Goal: Task Accomplishment & Management: Manage account settings

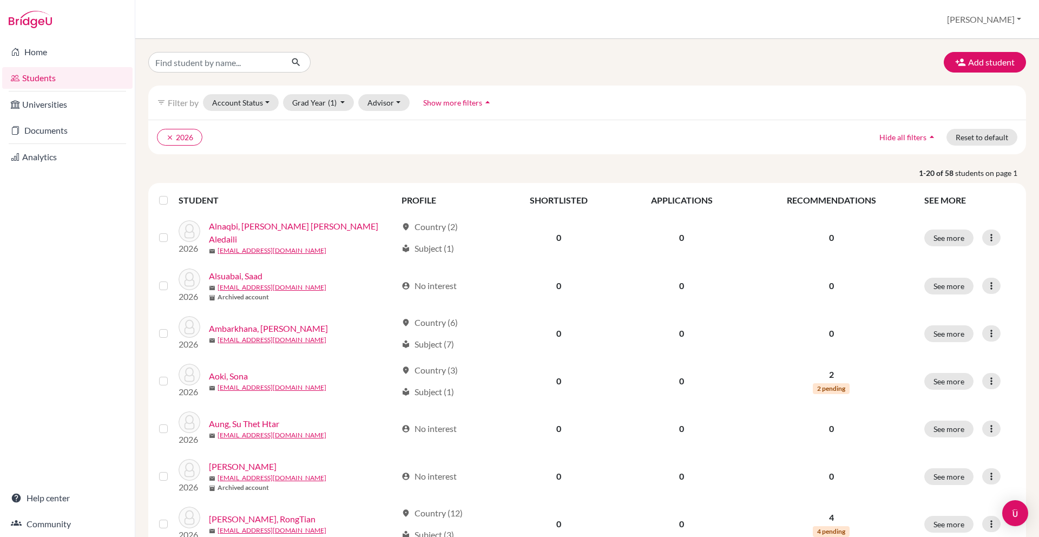
click at [78, 56] on link "Home" at bounding box center [67, 52] width 130 height 22
click at [231, 55] on input "Find student by name..." at bounding box center [215, 62] width 134 height 21
type input "thichada"
click button "submit" at bounding box center [296, 62] width 29 height 21
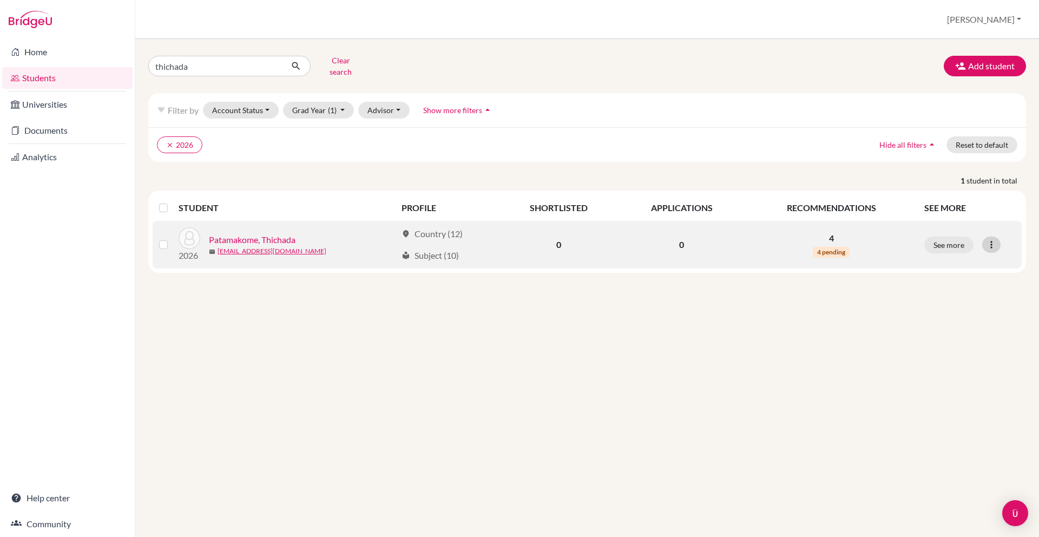
click at [994, 236] on div at bounding box center [991, 244] width 18 height 16
click at [290, 233] on link "Patamakome, Thichada" at bounding box center [252, 239] width 87 height 13
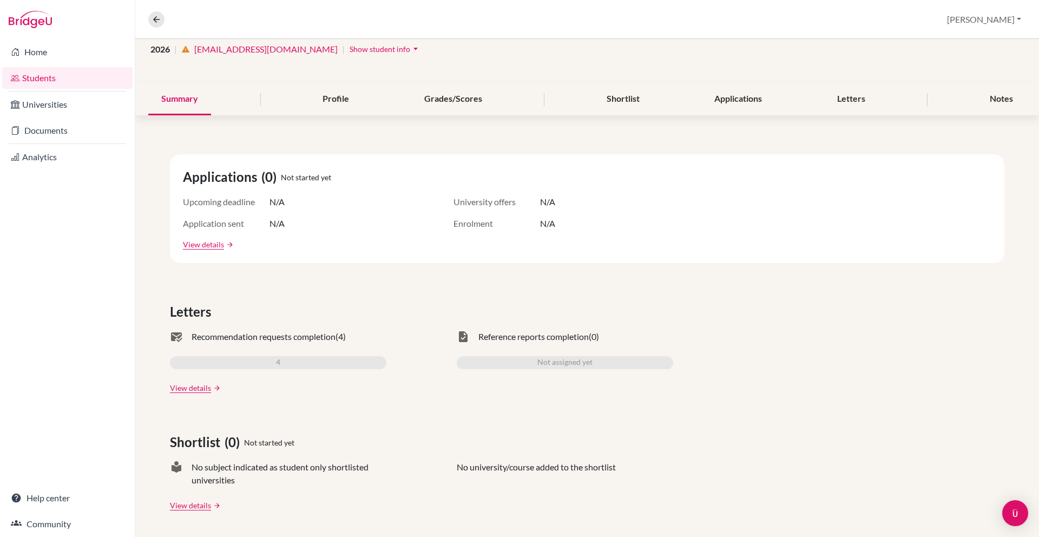
scroll to position [57, 0]
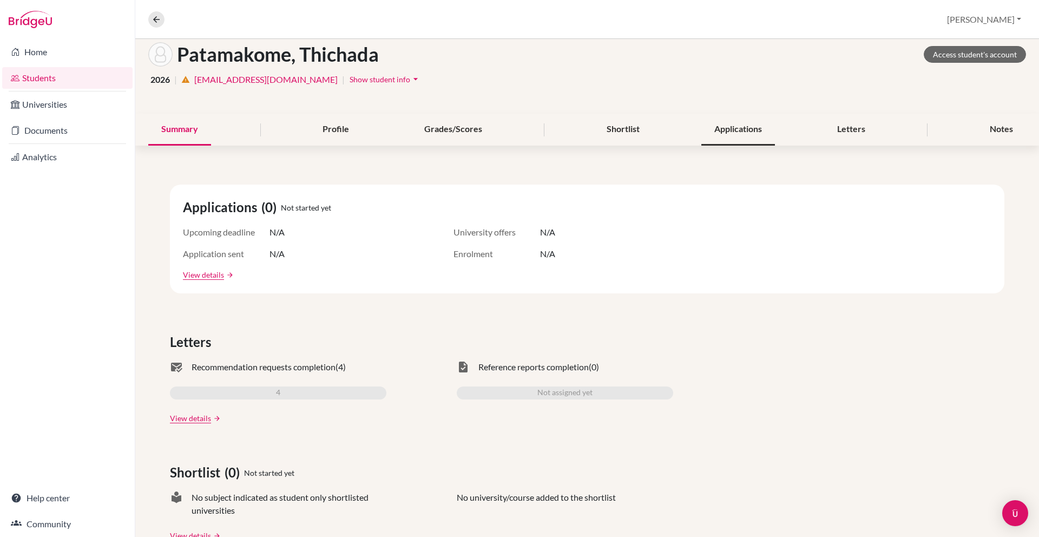
click at [748, 129] on div "Applications" at bounding box center [738, 130] width 74 height 32
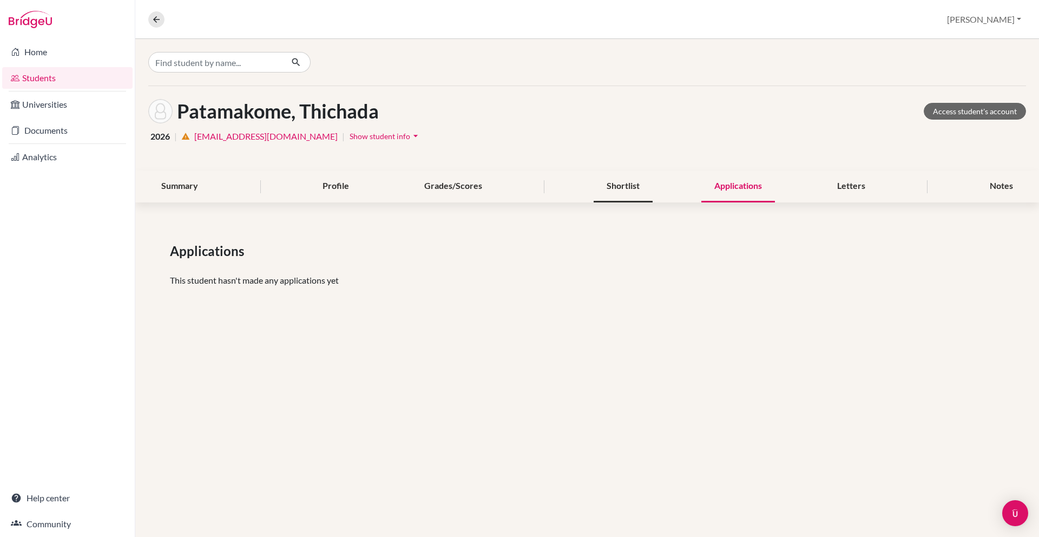
click at [632, 185] on div "Shortlist" at bounding box center [623, 186] width 59 height 32
click at [873, 188] on div "Letters" at bounding box center [851, 186] width 54 height 32
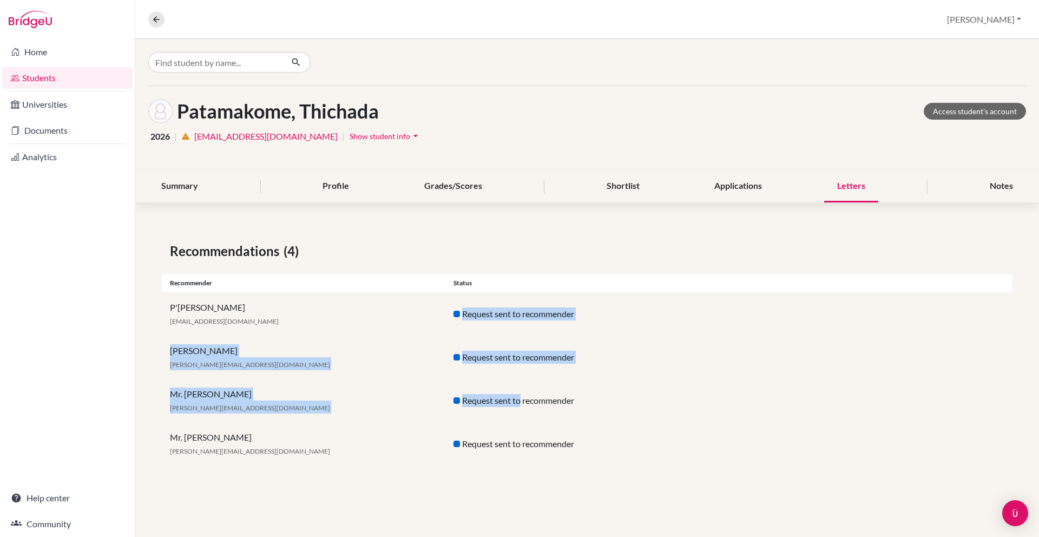
drag, startPoint x: 464, startPoint y: 316, endPoint x: 522, endPoint y: 397, distance: 99.3
click at [522, 397] on div "Recommendations (4) Recommender Status P'Oliver gm@lilithotel.com Request sent …" at bounding box center [587, 353] width 904 height 276
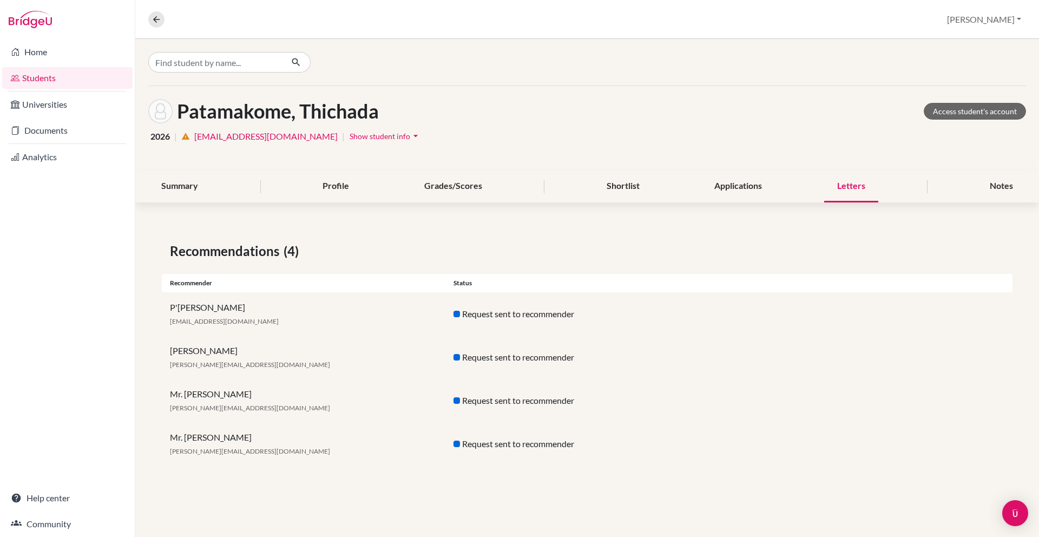
click at [531, 464] on div "Mr. Sam samuel.k@asbsk.ac.th Request sent to recommender" at bounding box center [587, 443] width 851 height 43
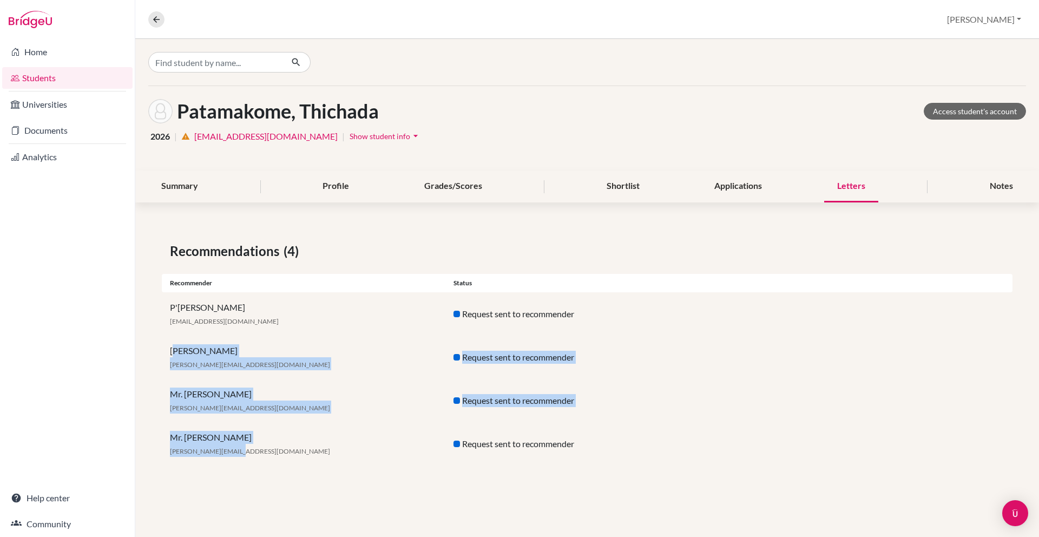
drag, startPoint x: 177, startPoint y: 356, endPoint x: 275, endPoint y: 445, distance: 132.5
click at [275, 445] on div "Recommendations (4) Recommender Status P'Oliver gm@lilithotel.com Request sent …" at bounding box center [587, 353] width 904 height 276
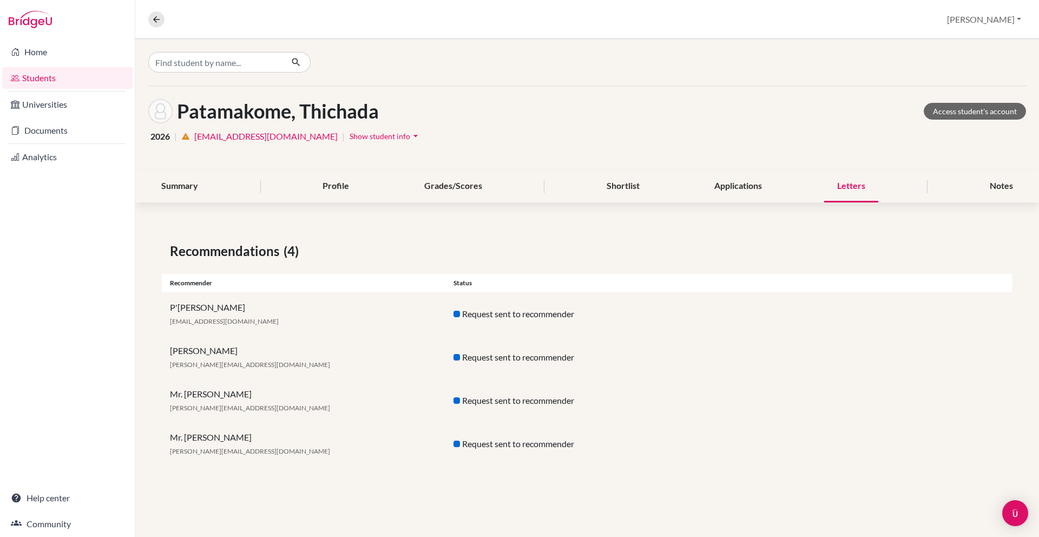
click at [332, 487] on div "Recommendations (4) Recommender Status P'Oliver gm@lilithotel.com Request sent …" at bounding box center [587, 353] width 904 height 276
click at [1009, 188] on div "Notes" at bounding box center [1001, 186] width 49 height 32
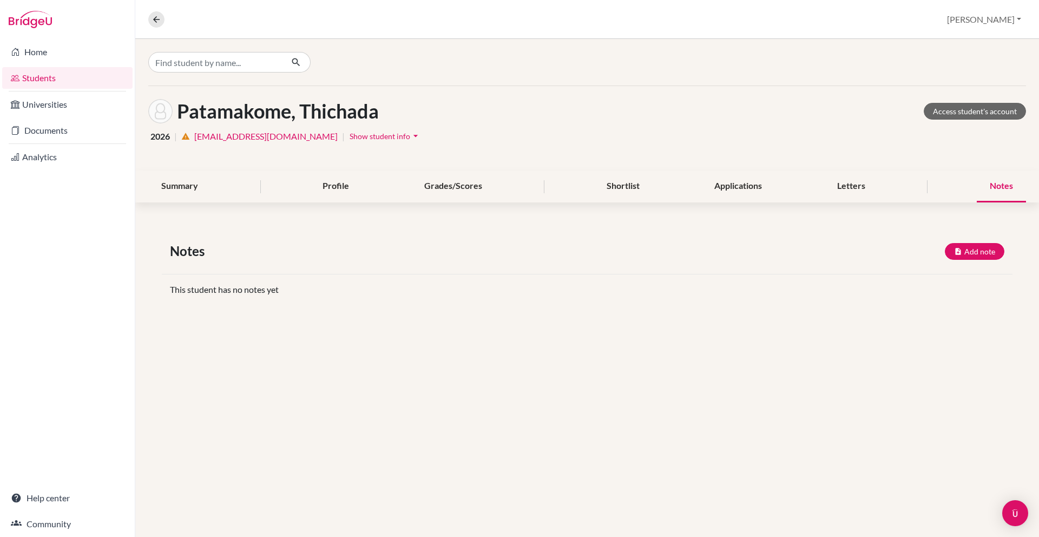
click at [266, 312] on div "Notes Add note Title Content Private note Save Cancel This student has no notes…" at bounding box center [587, 272] width 904 height 115
click at [227, 291] on div "This student has no notes yet" at bounding box center [587, 289] width 851 height 13
click at [334, 179] on div "Profile" at bounding box center [336, 186] width 52 height 32
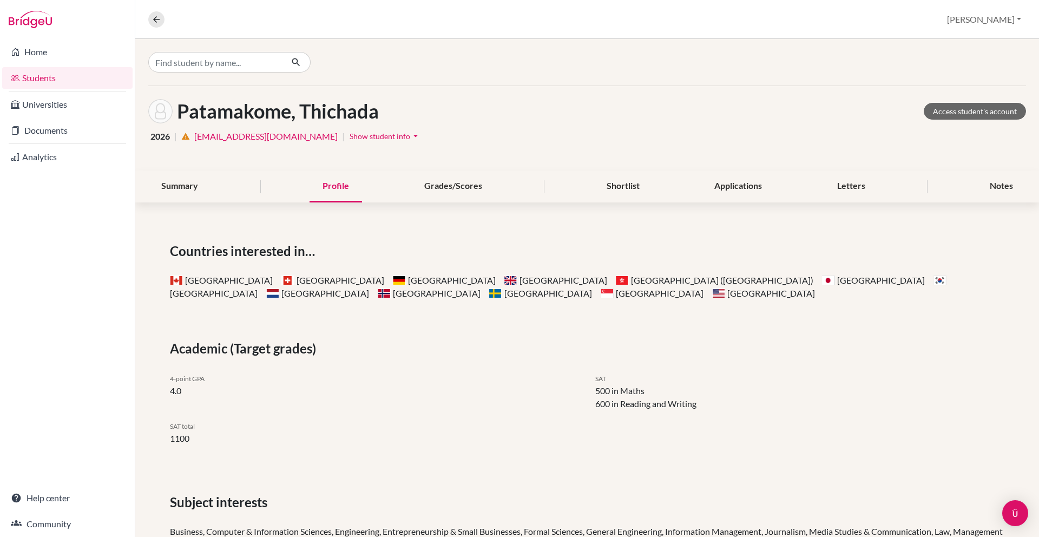
drag, startPoint x: 211, startPoint y: 287, endPoint x: 318, endPoint y: 279, distance: 107.5
click at [318, 279] on div "Canada Switzerland Germany United Kingdom Hong Kong (China) Japan South Korea N…" at bounding box center [587, 287] width 834 height 26
click at [353, 419] on div "4-point GPA 4.0" at bounding box center [374, 436] width 425 height 35
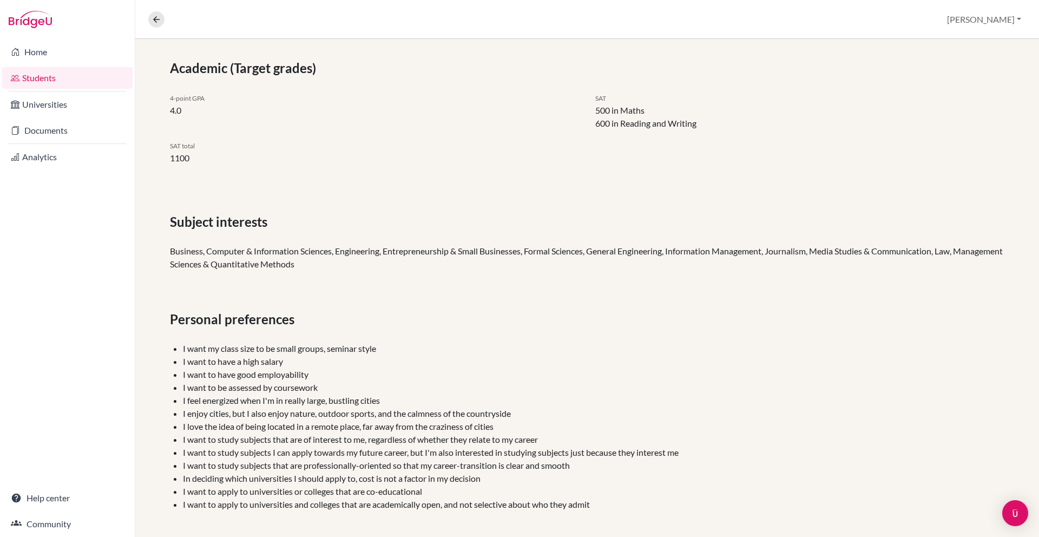
scroll to position [289, 0]
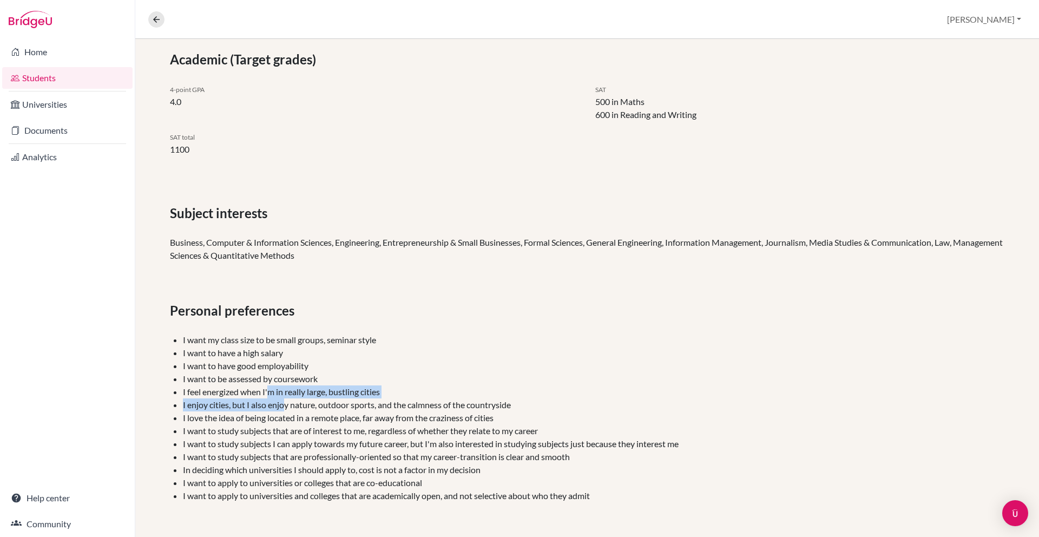
drag, startPoint x: 271, startPoint y: 387, endPoint x: 286, endPoint y: 406, distance: 25.0
click at [286, 406] on ul "I want my class size to be small groups, seminar style I want to have a high sa…" at bounding box center [587, 417] width 834 height 169
click at [304, 424] on li "I love the idea of being located in a remote place, far away from the craziness…" at bounding box center [593, 430] width 821 height 13
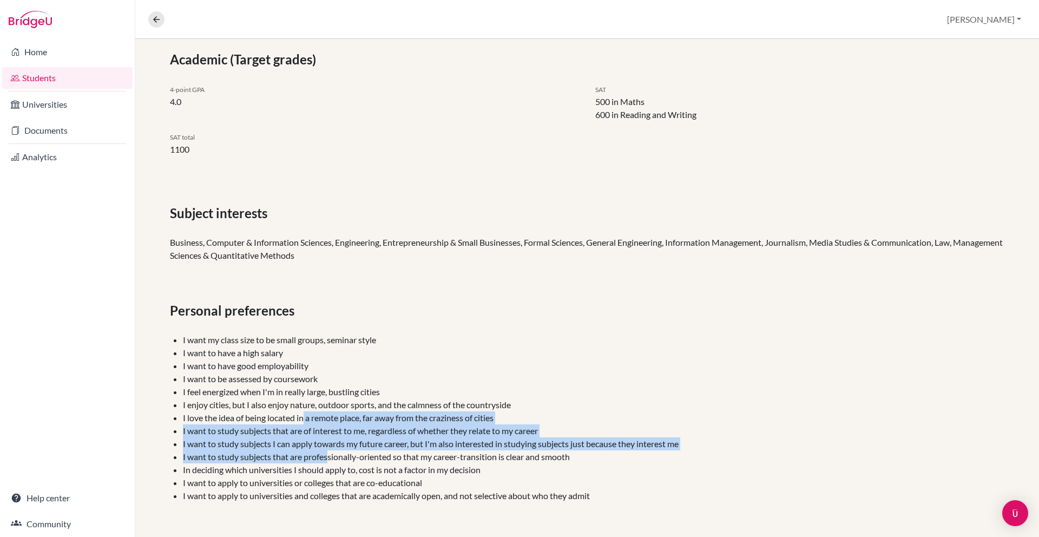
drag, startPoint x: 304, startPoint y: 421, endPoint x: 328, endPoint y: 461, distance: 46.6
click at [328, 461] on ul "I want my class size to be small groups, seminar style I want to have a high sa…" at bounding box center [587, 417] width 834 height 169
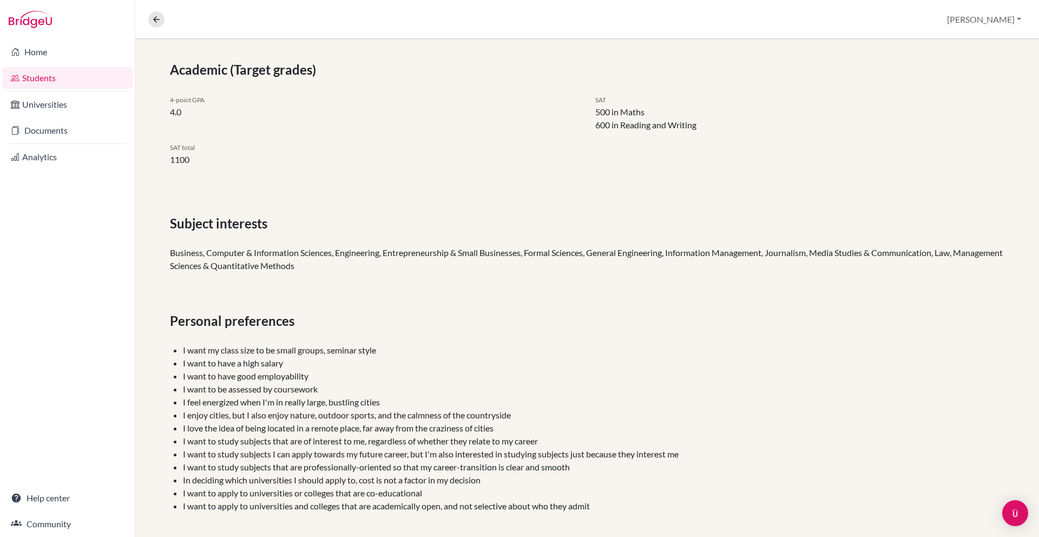
drag, startPoint x: 288, startPoint y: 486, endPoint x: 304, endPoint y: 498, distance: 20.0
click at [304, 499] on li "I want to apply to universities or colleges that are co-educational" at bounding box center [593, 505] width 821 height 13
click at [328, 499] on li "I want to apply to universities or colleges that are co-educational" at bounding box center [593, 505] width 821 height 13
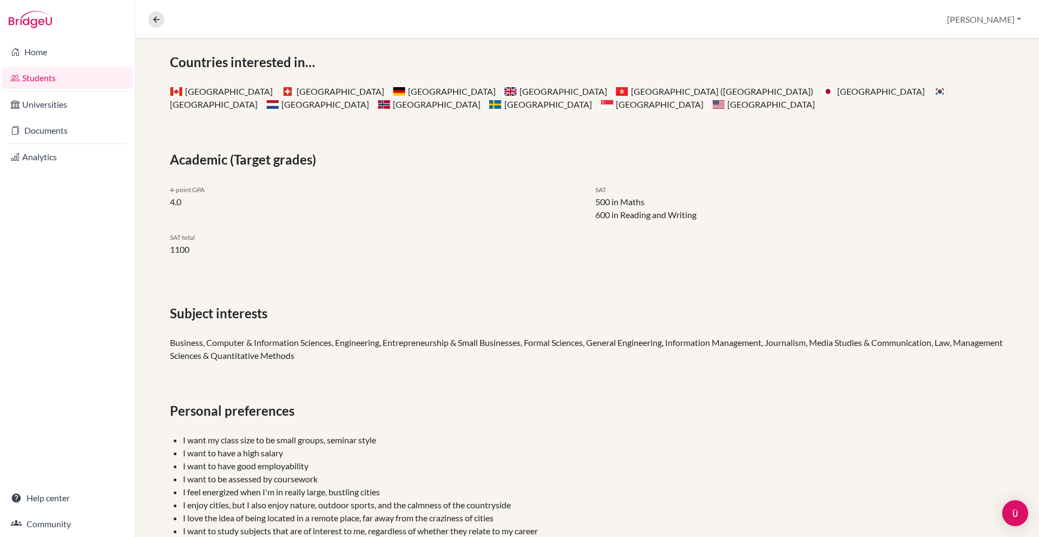
scroll to position [36, 0]
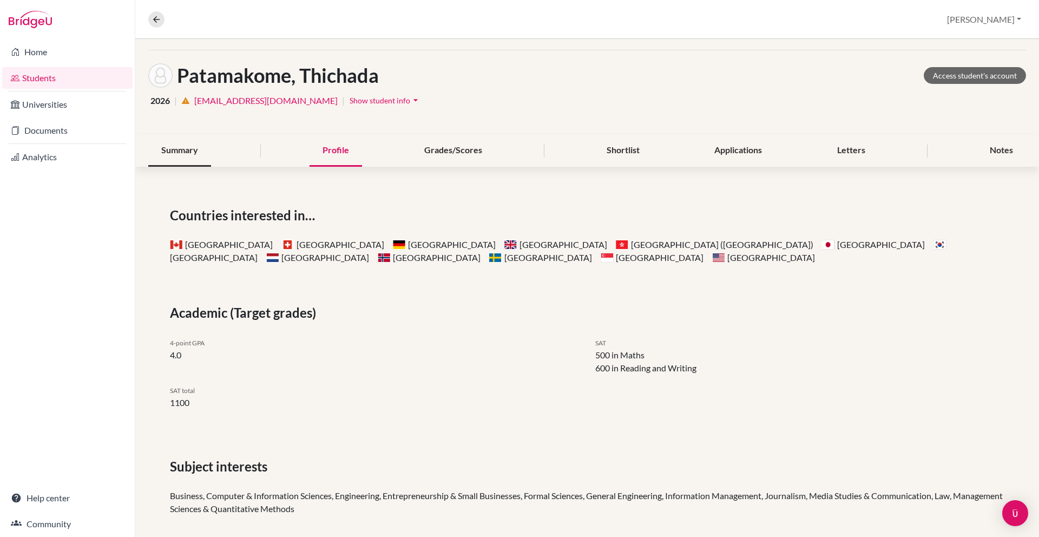
click at [183, 139] on div "Summary" at bounding box center [179, 151] width 63 height 32
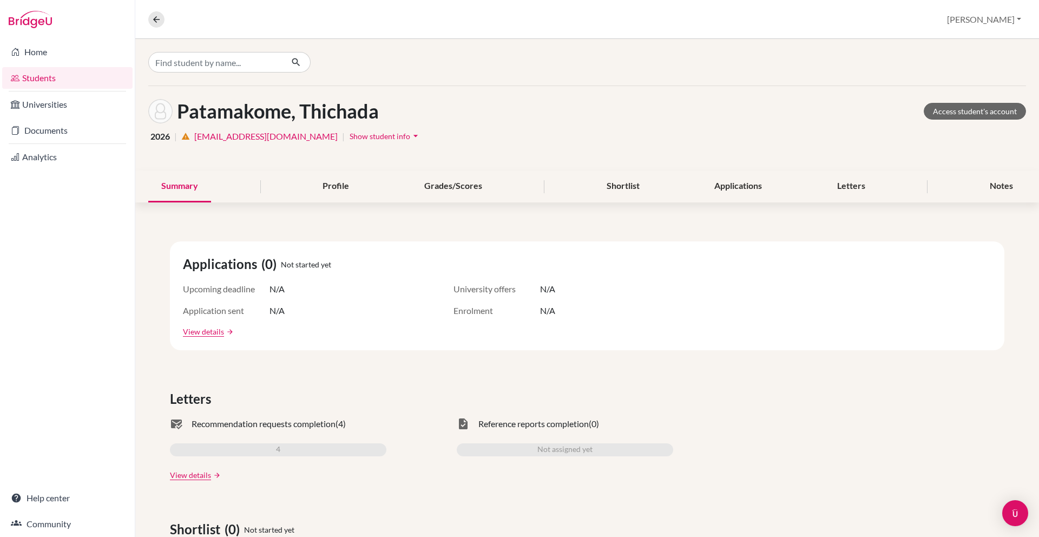
click at [197, 181] on div "Summary" at bounding box center [179, 186] width 63 height 32
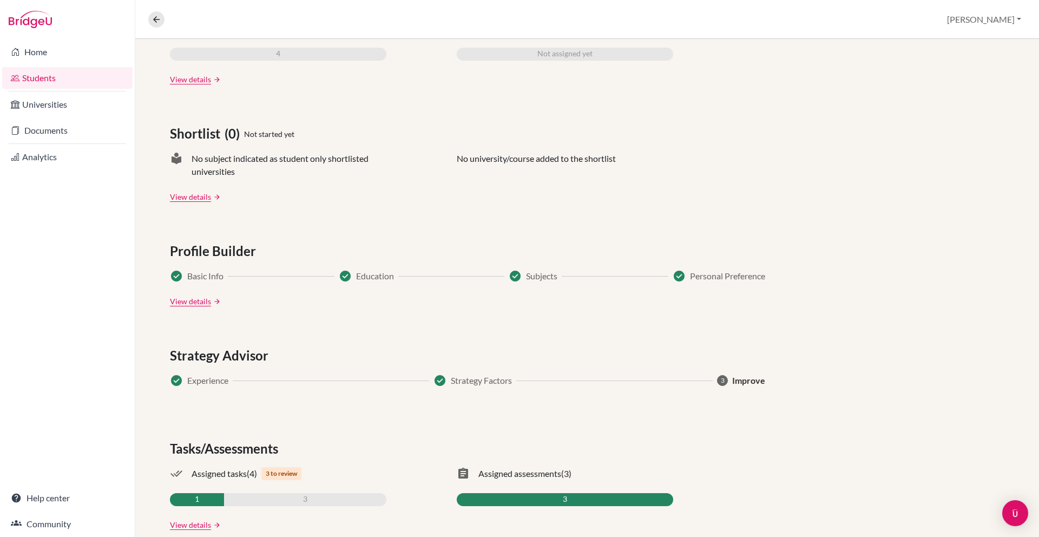
scroll to position [415, 0]
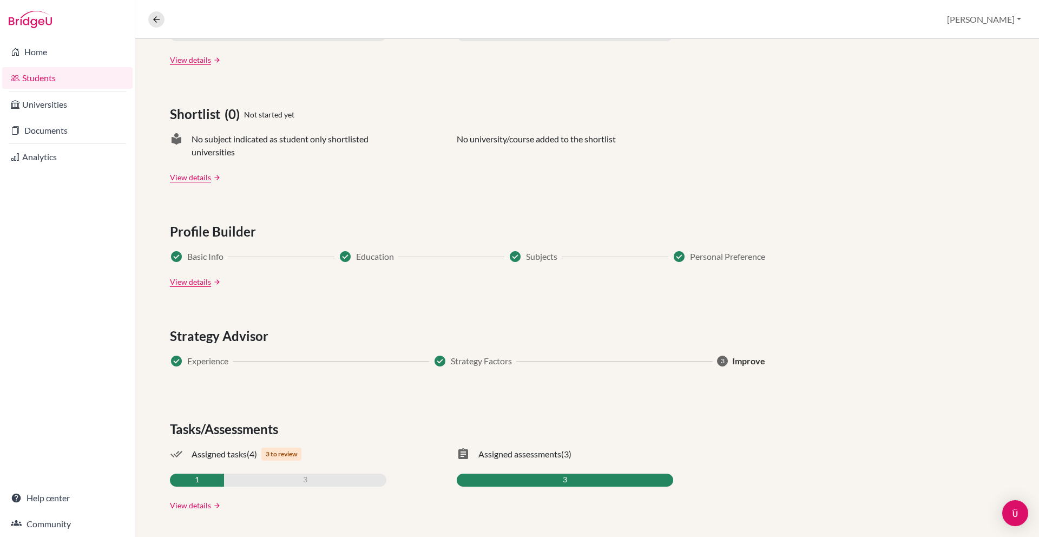
click at [203, 499] on link "View details" at bounding box center [190, 504] width 41 height 11
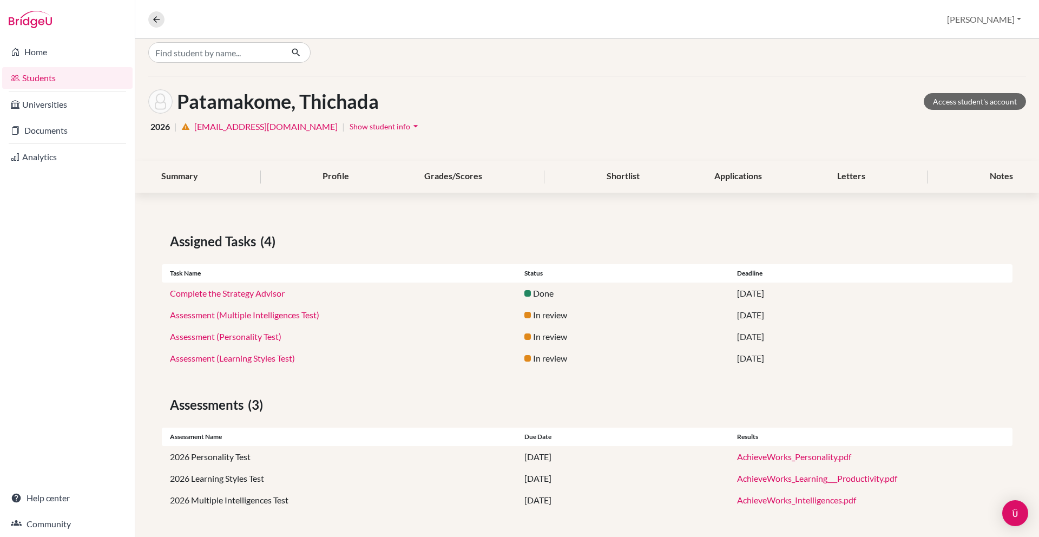
scroll to position [8, 0]
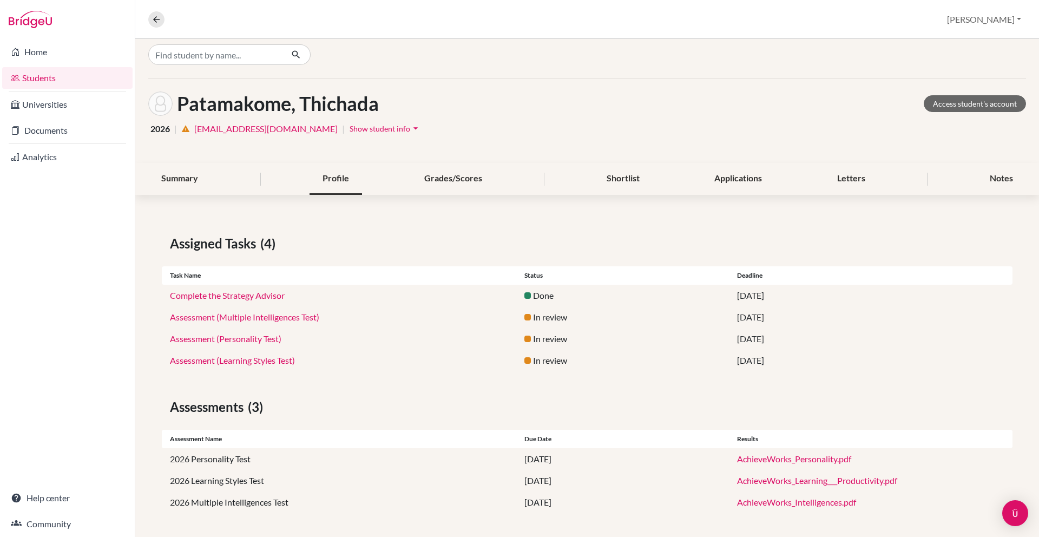
click at [328, 175] on div "Profile" at bounding box center [336, 179] width 52 height 32
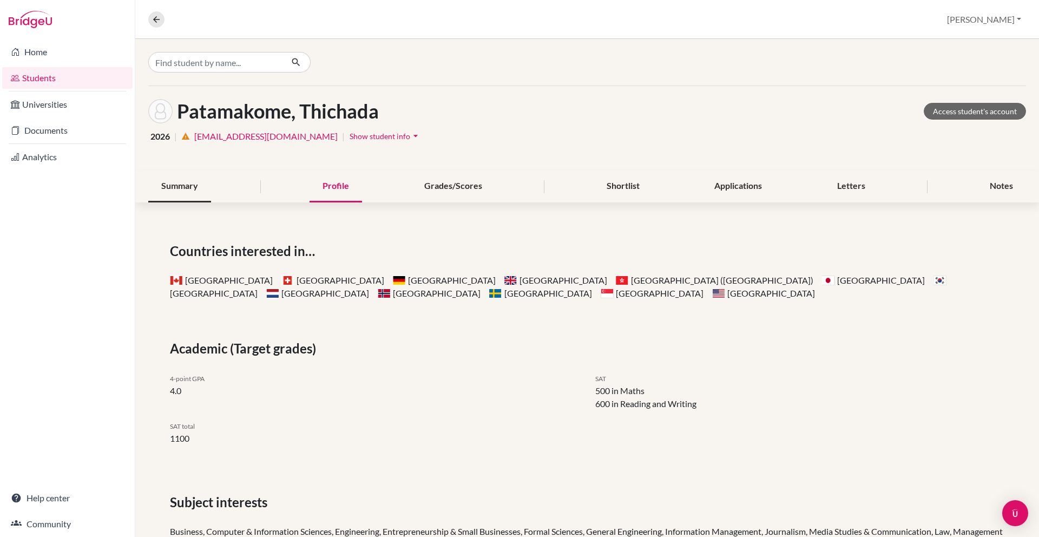
click at [170, 179] on div "Summary" at bounding box center [179, 186] width 63 height 32
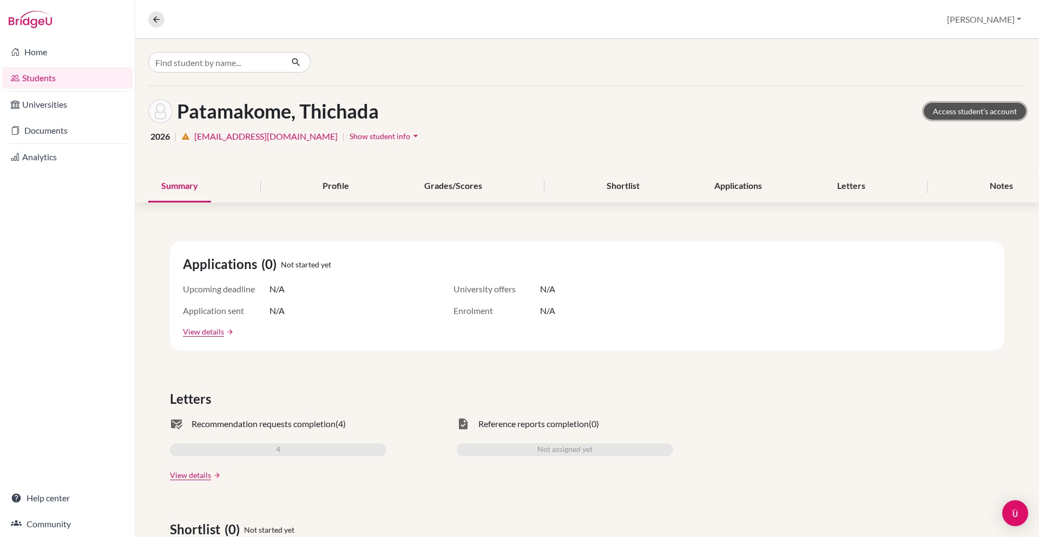
click at [1015, 103] on link "Access student's account" at bounding box center [975, 111] width 102 height 17
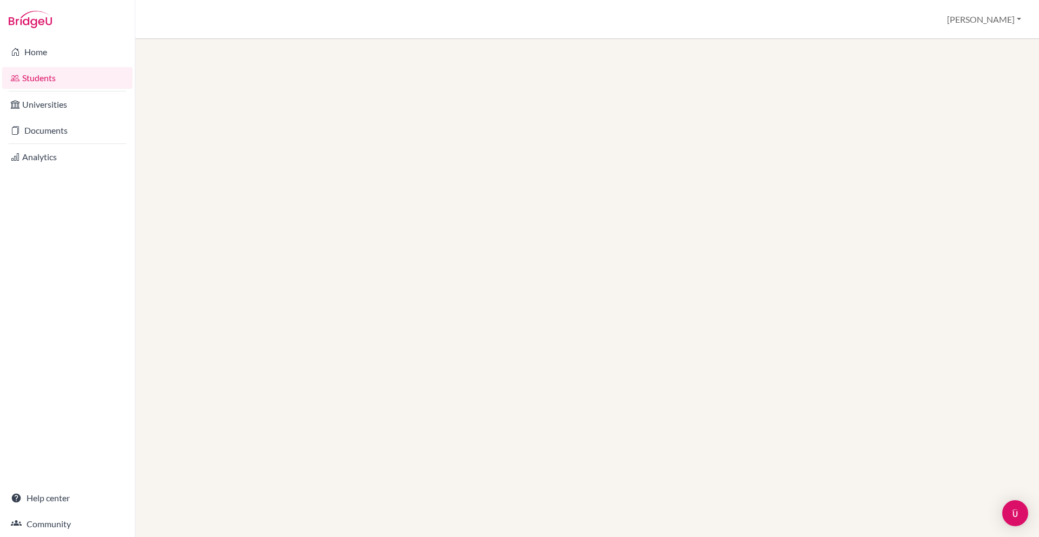
click at [65, 80] on link "Students" at bounding box center [67, 78] width 130 height 22
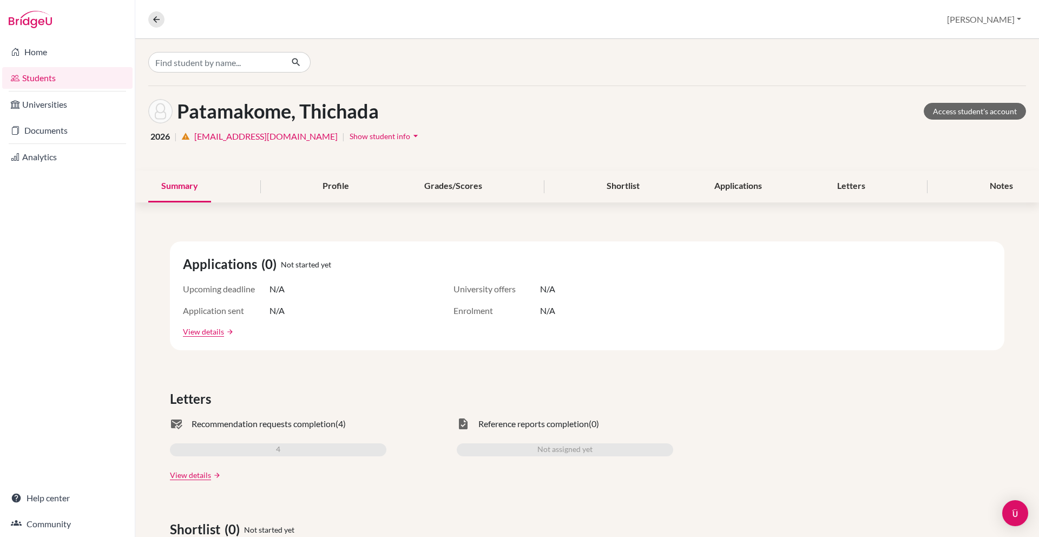
click at [350, 139] on span "Show student info" at bounding box center [380, 136] width 61 height 9
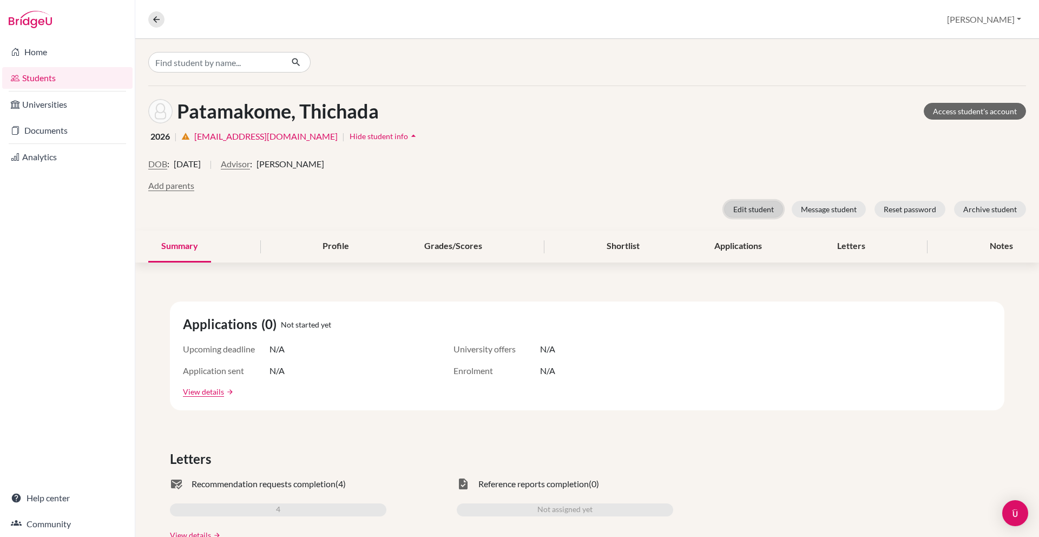
click at [775, 205] on button "Edit student" at bounding box center [753, 209] width 59 height 17
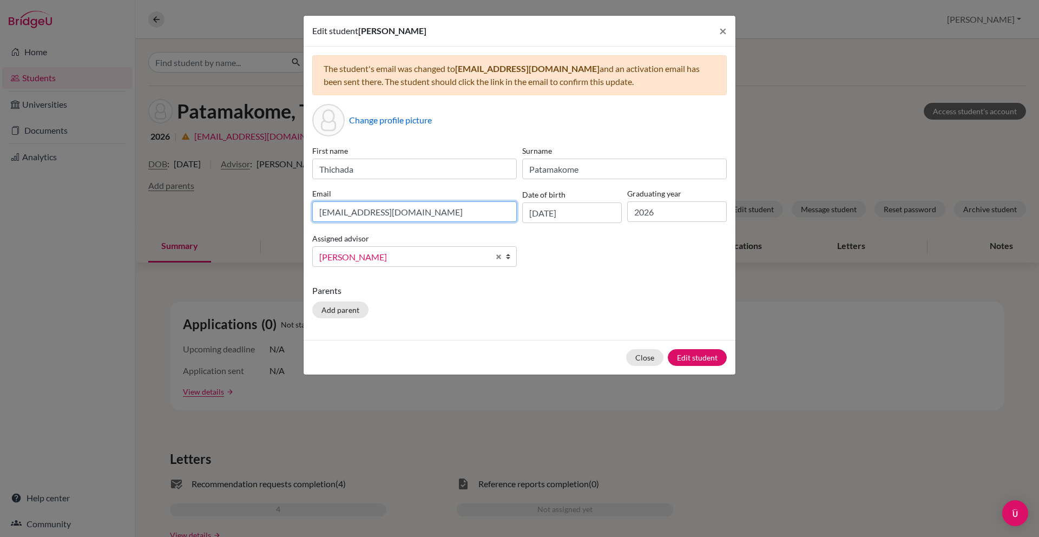
click at [414, 213] on input "[EMAIL_ADDRESS][DOMAIN_NAME]" at bounding box center [414, 211] width 205 height 21
type input "[EMAIL_ADDRESS][DOMAIN_NAME]"
click at [701, 368] on div "Close Edit student" at bounding box center [520, 357] width 432 height 35
click at [701, 353] on button "Edit student" at bounding box center [697, 357] width 59 height 17
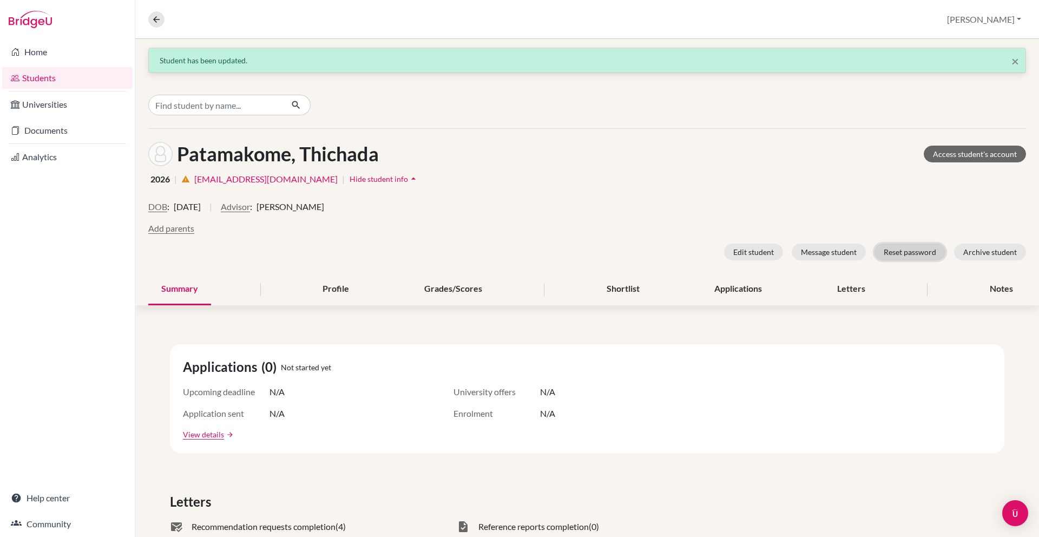
click at [925, 249] on button "Reset password" at bounding box center [910, 252] width 71 height 17
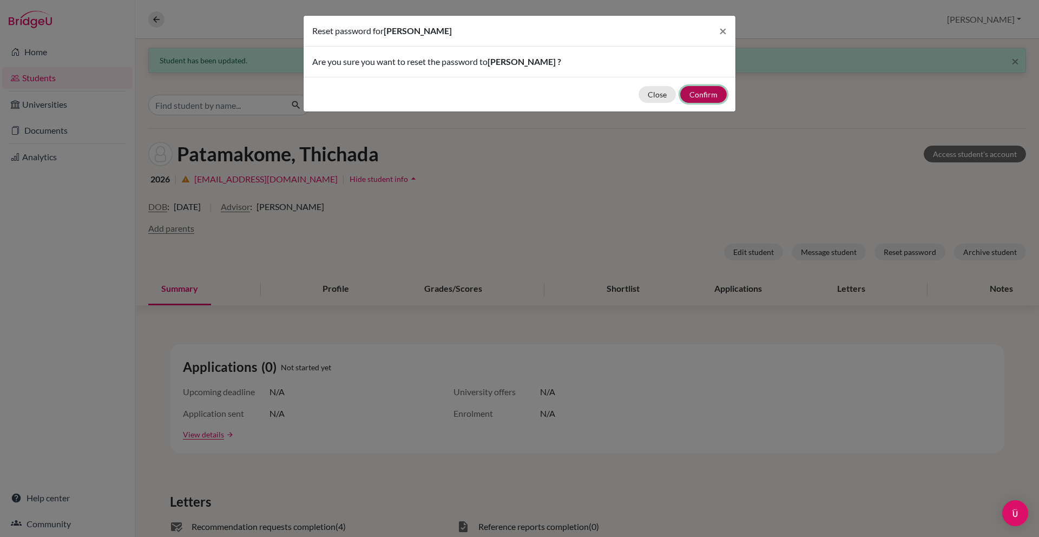
click at [710, 90] on button "Confirm" at bounding box center [703, 94] width 47 height 17
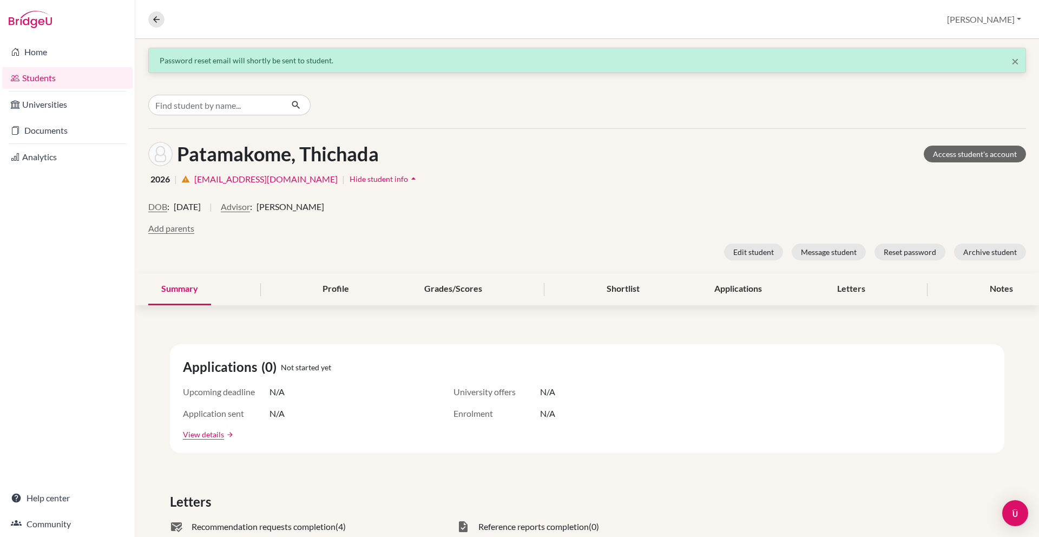
click at [656, 123] on div at bounding box center [587, 105] width 904 height 47
click at [60, 61] on link "Home" at bounding box center [67, 52] width 130 height 22
